Goal: Task Accomplishment & Management: Complete application form

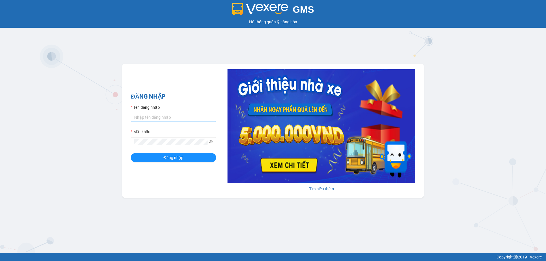
drag, startPoint x: 182, startPoint y: 127, endPoint x: 181, endPoint y: 119, distance: 8.0
click at [182, 122] on form "Tên đăng nhập Mật khẩu Đăng nhập" at bounding box center [173, 133] width 85 height 58
click at [181, 119] on input "Tên đăng nhập" at bounding box center [173, 117] width 85 height 9
type input "pvdamdoi.tuanhung"
click at [185, 156] on button "Đăng nhập" at bounding box center [173, 157] width 85 height 9
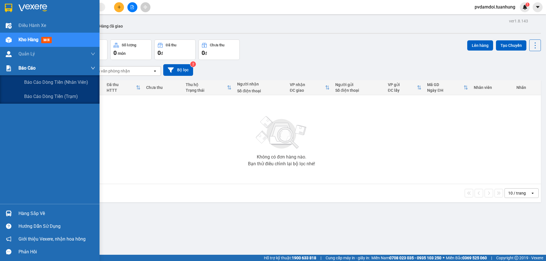
click at [6, 73] on div at bounding box center [9, 68] width 10 height 10
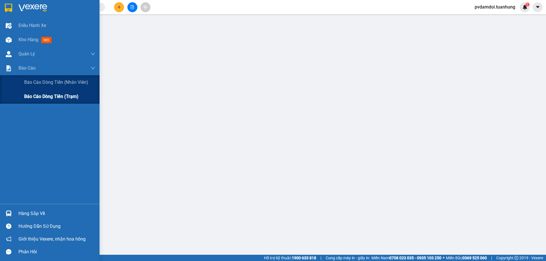
click at [20, 97] on div "Báo cáo dòng tiền (trạm)" at bounding box center [50, 97] width 100 height 14
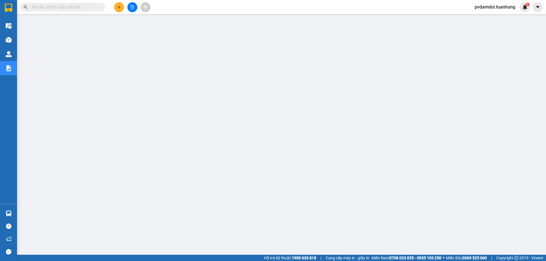
click at [123, 5] on button at bounding box center [119, 7] width 10 height 10
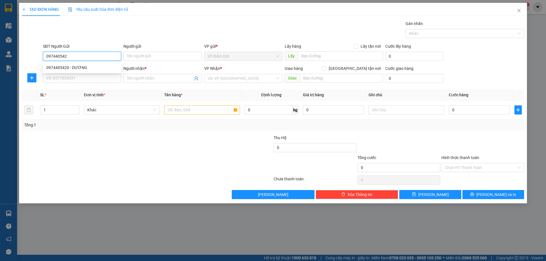
type input "0974405420"
click at [68, 67] on div "0974405420 - DƯƠNG" at bounding box center [81, 68] width 71 height 6
type input "DƯƠNG"
type input "0974405420"
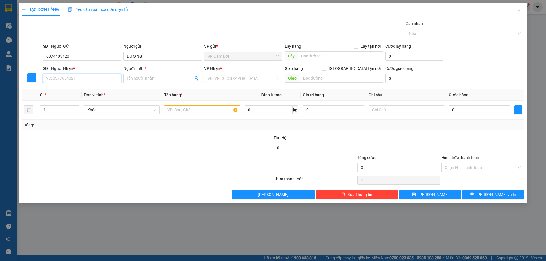
click at [73, 80] on input "SĐT Người Nhận *" at bounding box center [82, 78] width 78 height 9
type input "0969140320"
click at [151, 80] on input "Người nhận *" at bounding box center [160, 78] width 66 height 6
type input "t"
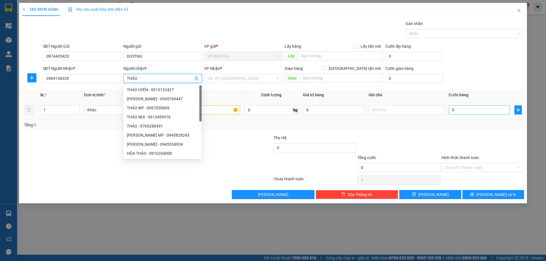
type input "THẢO"
click at [477, 114] on input "0" at bounding box center [479, 110] width 61 height 9
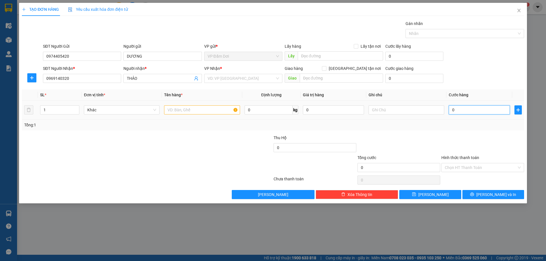
type input "003"
type input "3"
type input "0.030"
type input "30"
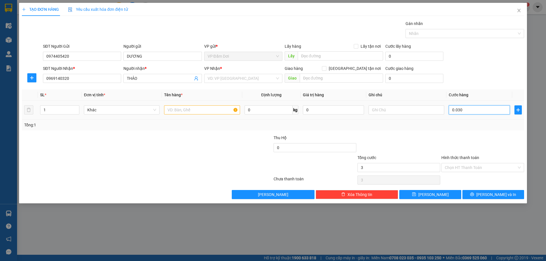
type input "30"
click at [407, 142] on div at bounding box center [399, 145] width 84 height 20
type input "30.000"
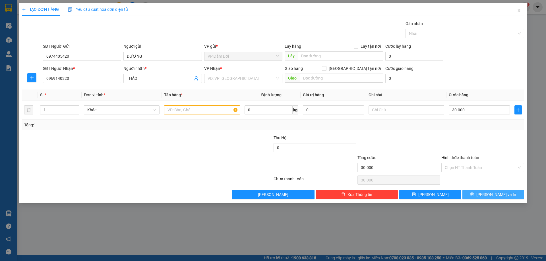
click at [481, 194] on button "[PERSON_NAME] và In" at bounding box center [494, 194] width 62 height 9
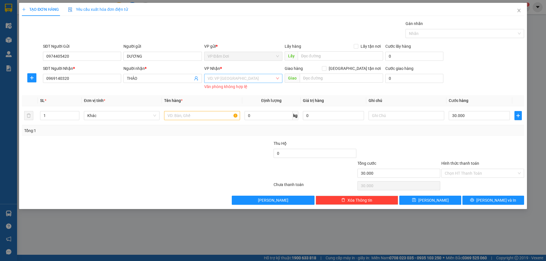
click at [226, 74] on input "search" at bounding box center [241, 78] width 67 height 9
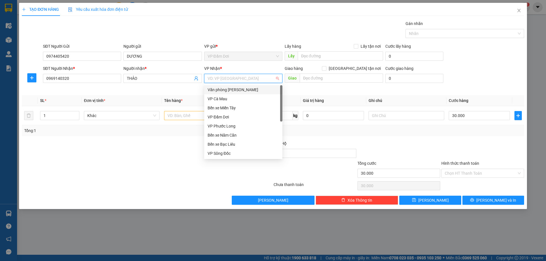
click at [226, 91] on div "Văn phòng [PERSON_NAME]" at bounding box center [243, 90] width 71 height 6
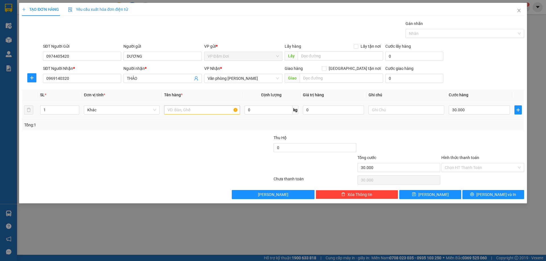
click at [202, 116] on td at bounding box center [202, 110] width 80 height 19
click at [200, 116] on td at bounding box center [202, 110] width 80 height 19
click at [201, 108] on input "text" at bounding box center [202, 110] width 76 height 9
type input "1 THÙNG NHỎ"
click at [474, 196] on icon "printer" at bounding box center [472, 195] width 4 height 4
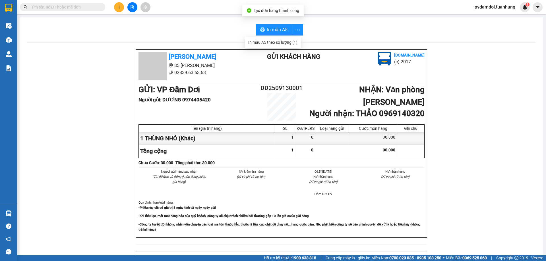
click at [263, 22] on div "In mẫu A5 [PERSON_NAME] 85 [PERSON_NAME] Hoàng 02839.63.63.63 Gửi khách hàng [D…" at bounding box center [281, 238] width 523 height 443
click at [259, 36] on div "In mẫu A5 [PERSON_NAME] 85 [PERSON_NAME] Hoàng 02839.63.63.63 Gửi khách hàng [D…" at bounding box center [281, 238] width 523 height 443
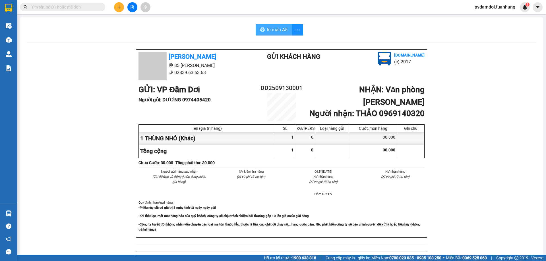
click at [274, 34] on button "In mẫu A5" at bounding box center [274, 29] width 36 height 11
click at [275, 30] on span "In mẫu A5" at bounding box center [277, 29] width 20 height 7
